Goal: Find specific fact: Find contact information

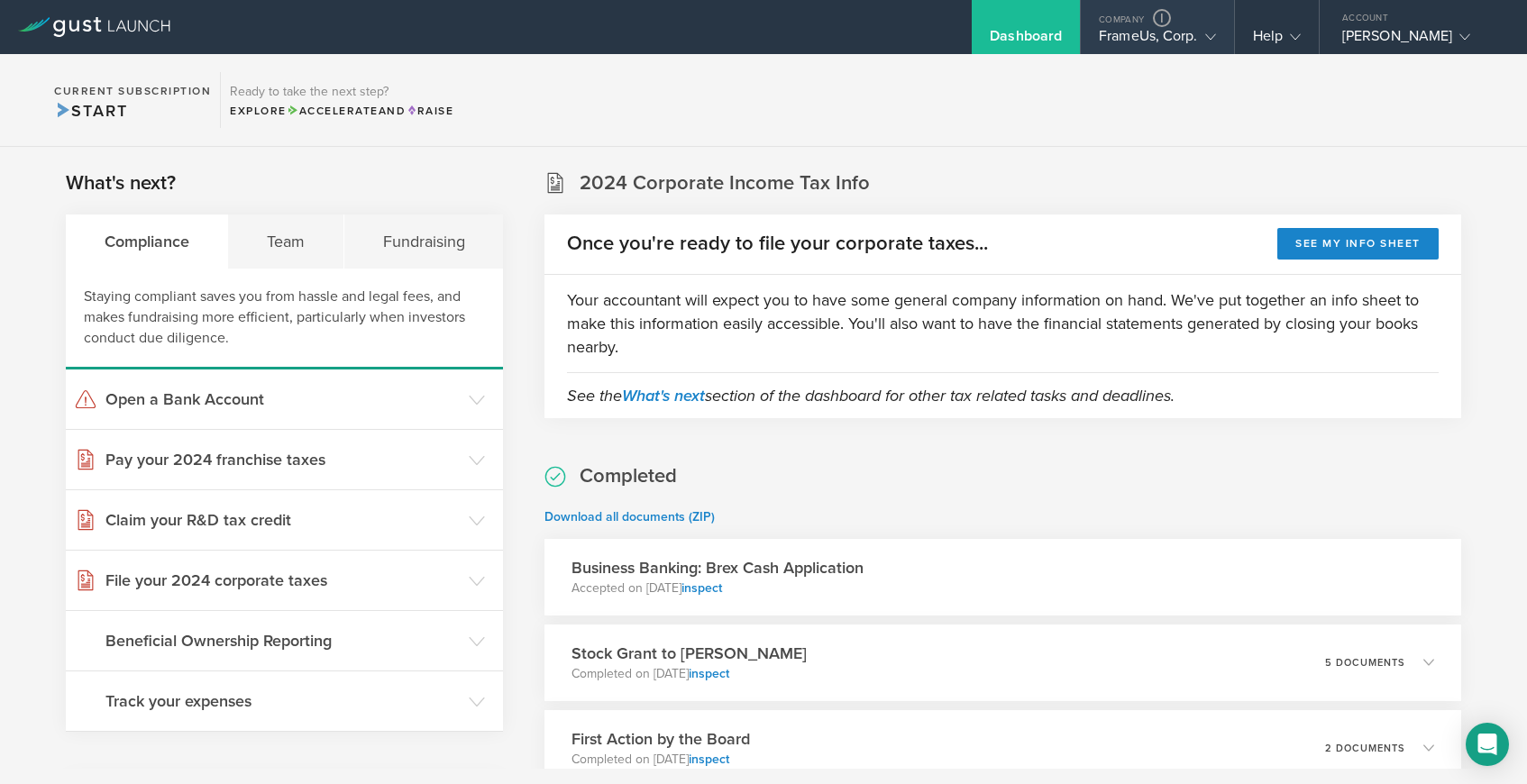
click at [1186, 38] on div "FrameUs, Corp." at bounding box center [1157, 40] width 116 height 27
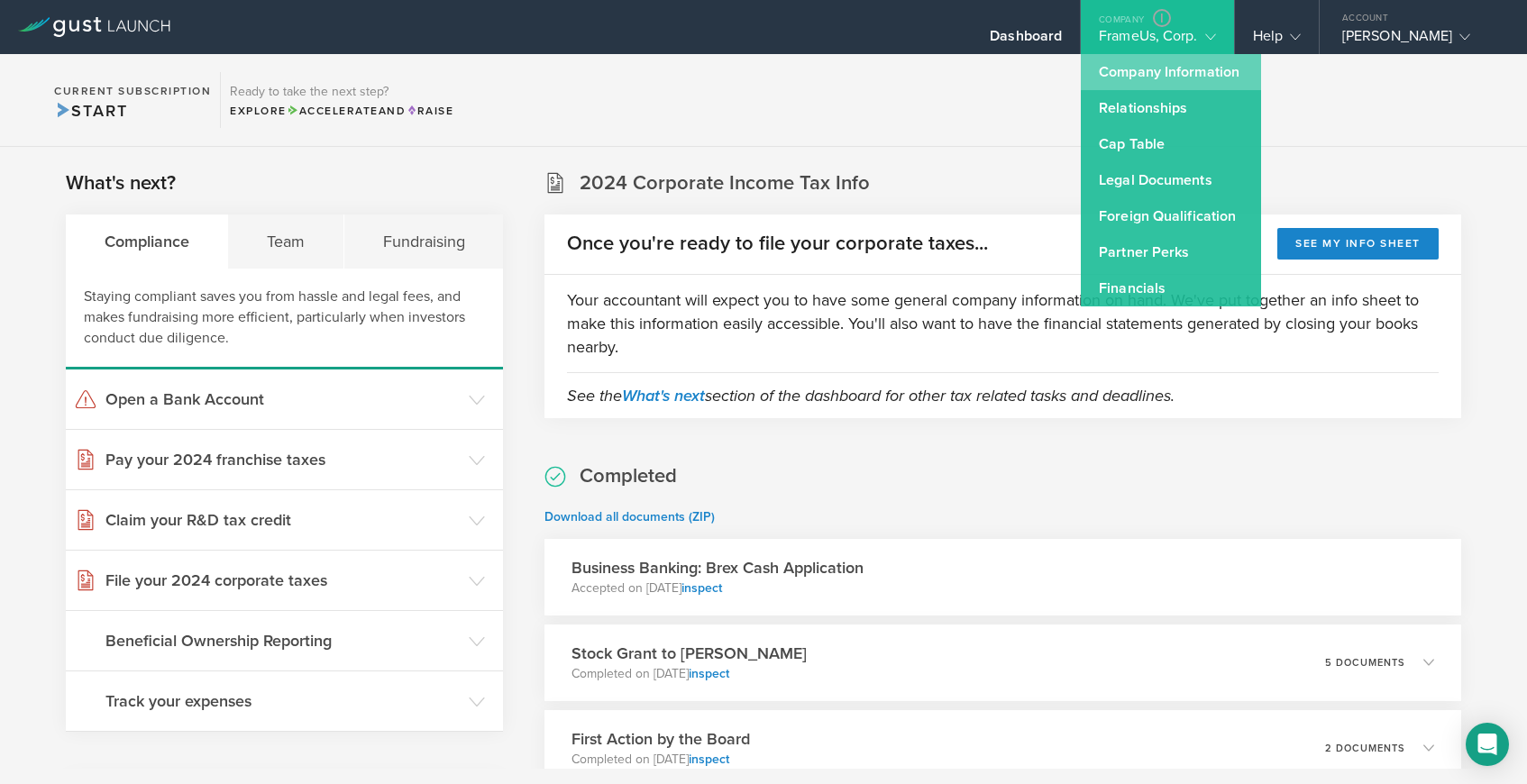
click at [1165, 66] on link "Company Information" at bounding box center [1170, 71] width 180 height 36
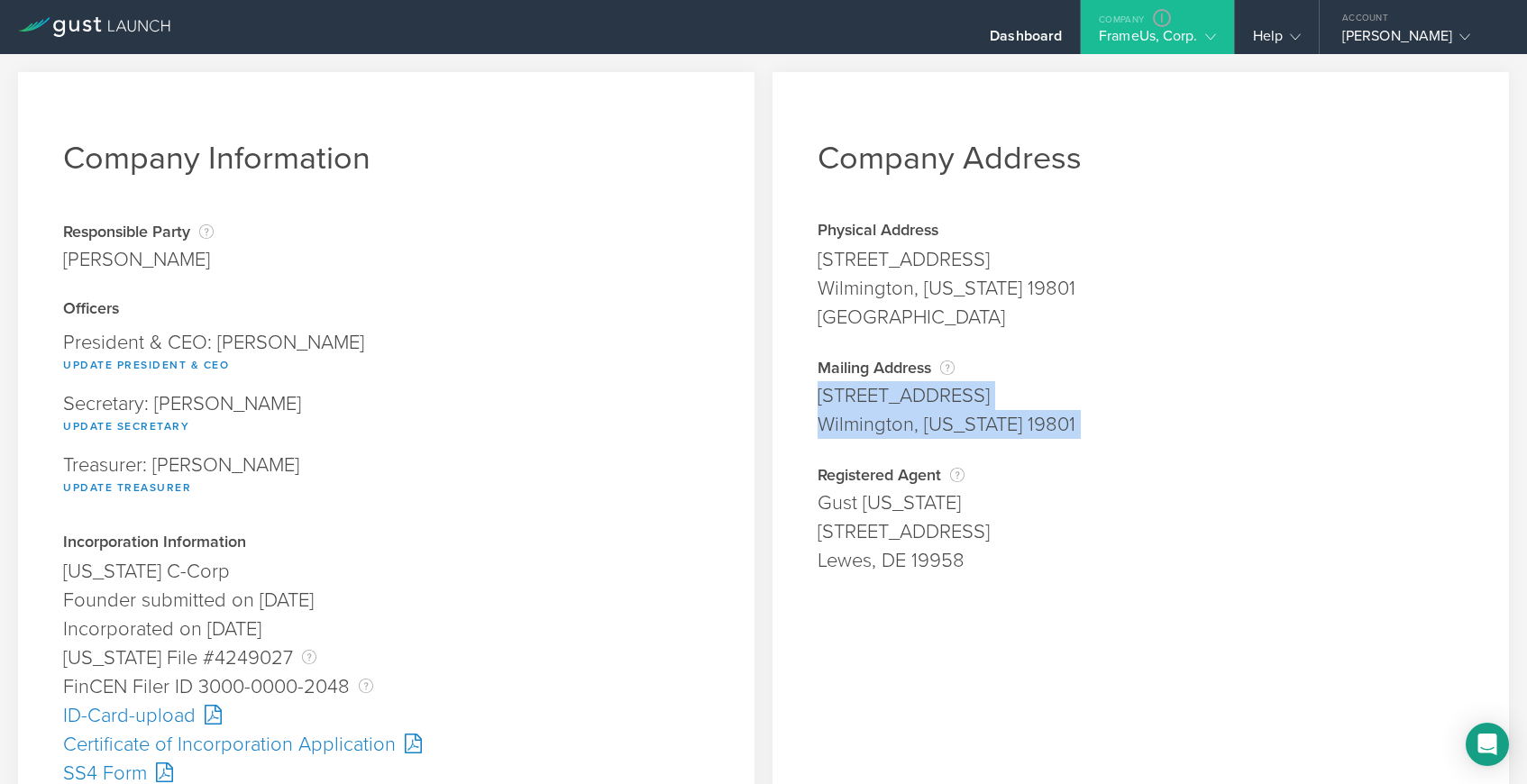
drag, startPoint x: 821, startPoint y: 395, endPoint x: 1070, endPoint y: 454, distance: 255.9
click at [1070, 454] on div "Company Address Physical Address [STREET_ADDRESS][US_STATE] Address is required…" at bounding box center [1140, 763] width 736 height 1381
copy div "[STREET_ADDRESS][US_STATE] Address is required. City is required. Required [US_…"
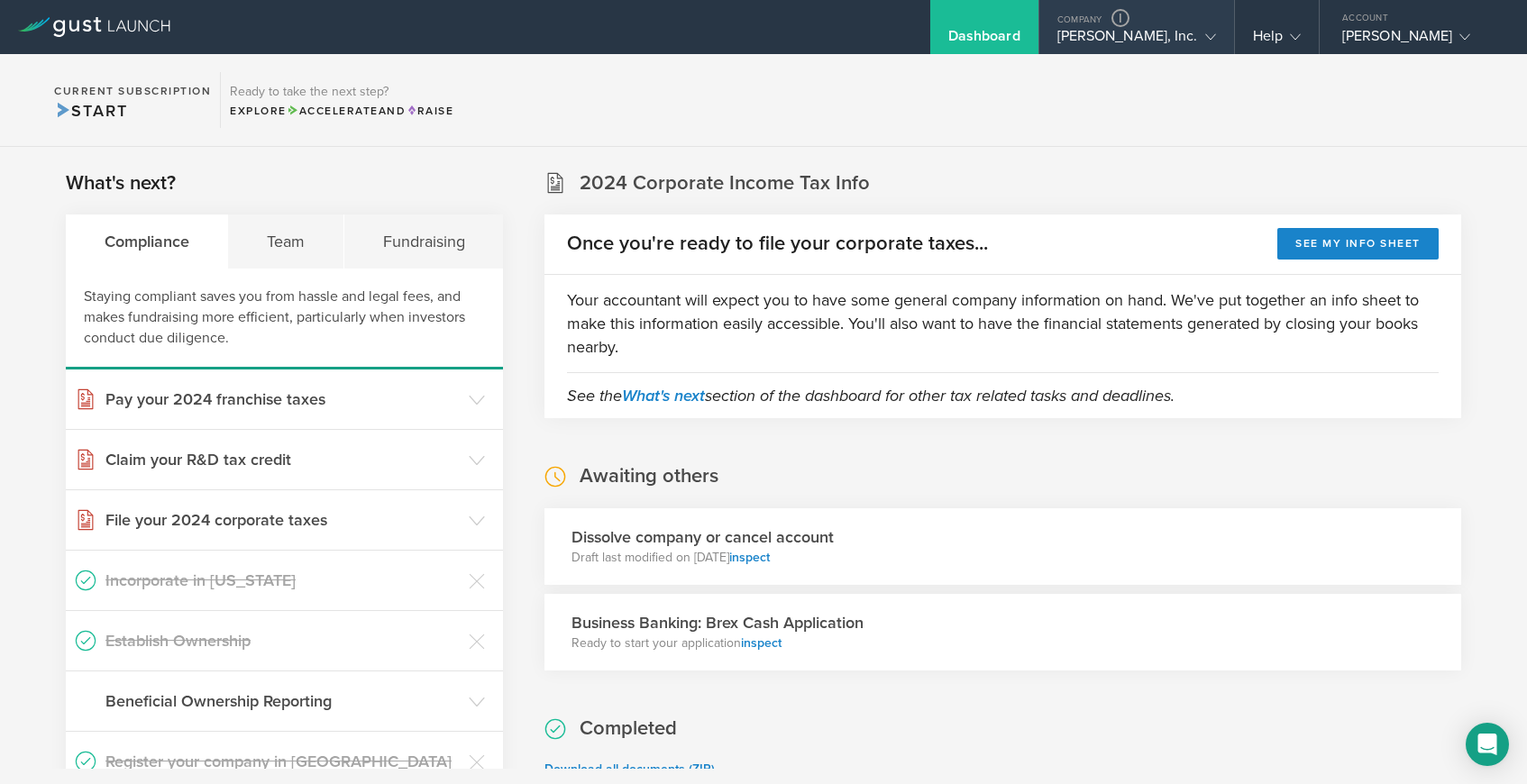
click at [1151, 31] on div "Diana AI, Inc." at bounding box center [1136, 40] width 159 height 27
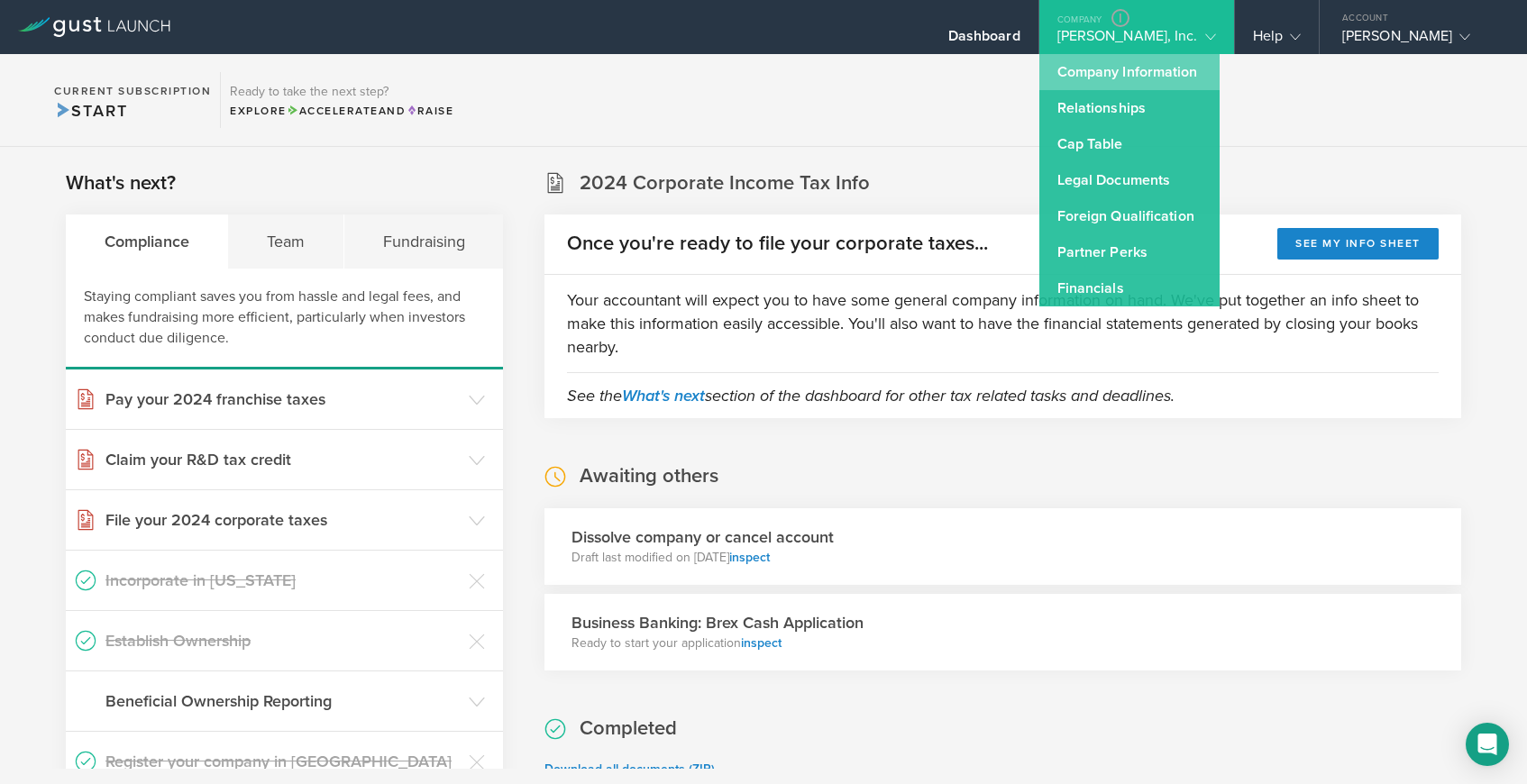
click at [1146, 65] on link "Company Information" at bounding box center [1129, 71] width 180 height 36
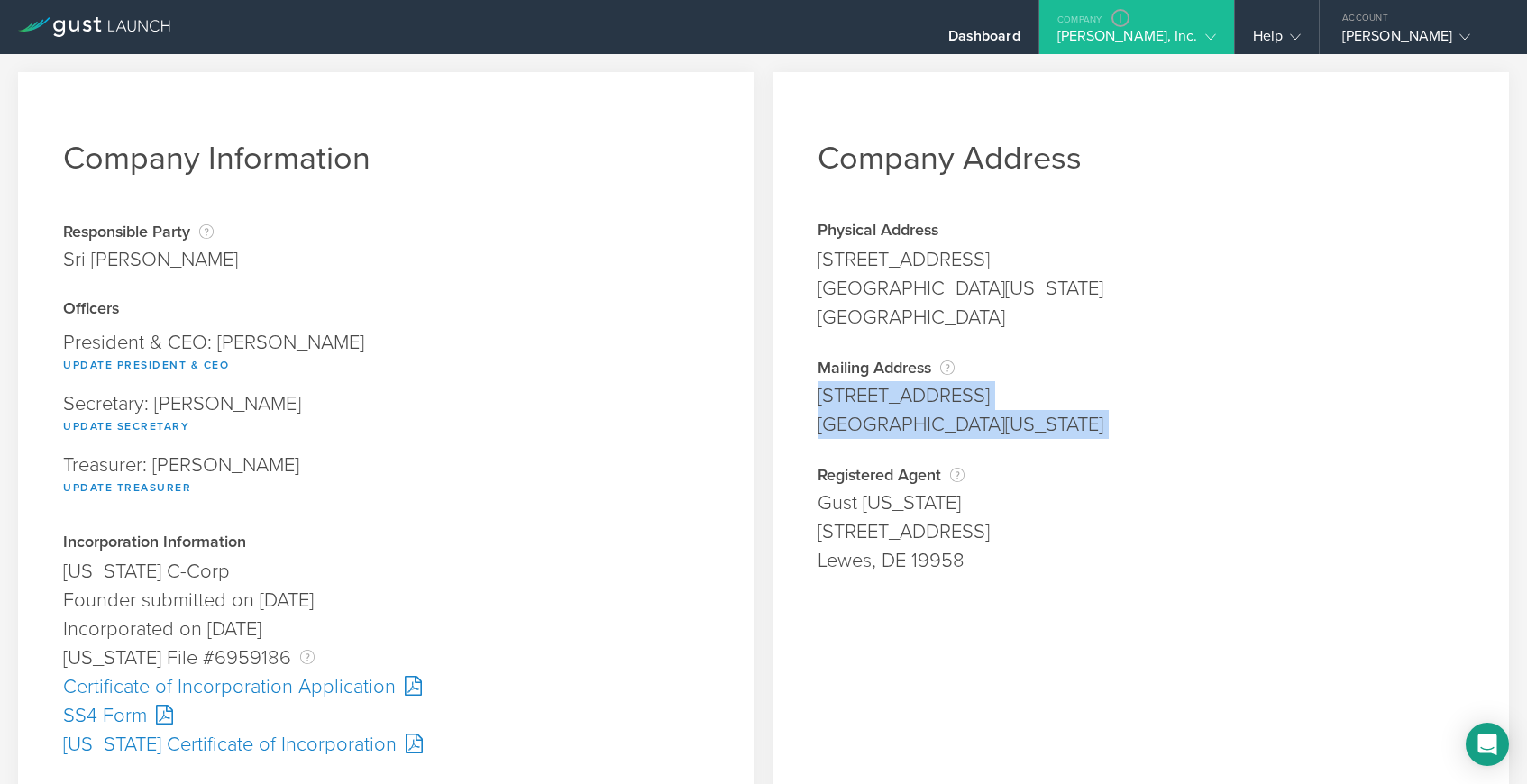
drag, startPoint x: 819, startPoint y: 396, endPoint x: 1091, endPoint y: 444, distance: 276.2
click at [1091, 444] on div "Company Address Physical Address 684 Clarendon Ave San Francisco, California 94…" at bounding box center [1140, 676] width 736 height 1208
copy div "684 Clarendon Ave San Francisco, California 94131 Address is required. City is …"
